Goal: Transaction & Acquisition: Purchase product/service

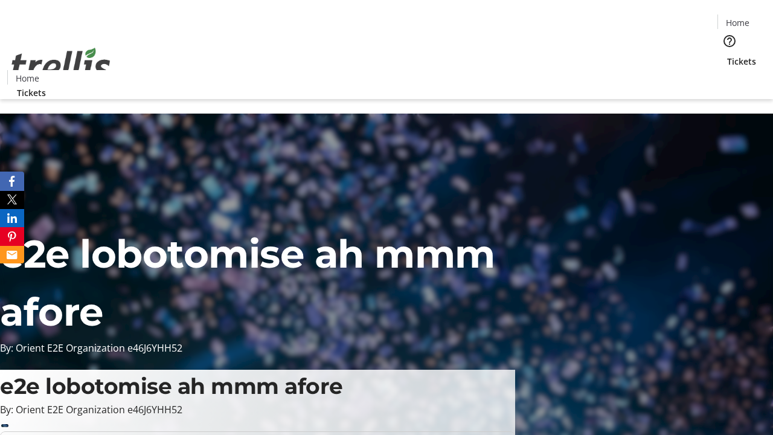
click at [727, 55] on span "Tickets" at bounding box center [741, 61] width 29 height 13
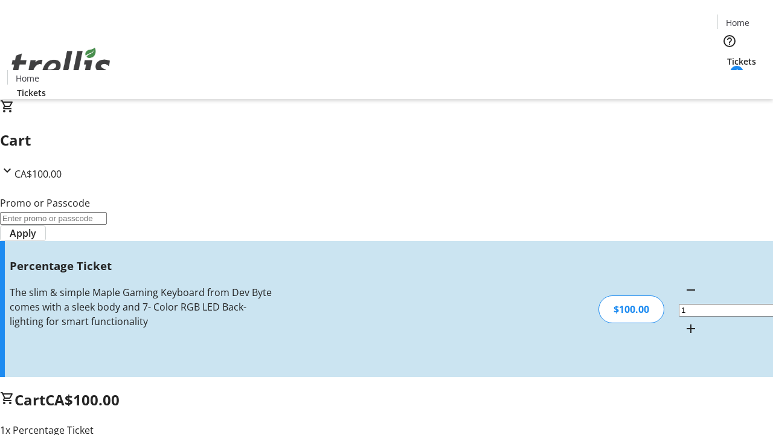
type input "BAR"
